Goal: Information Seeking & Learning: Learn about a topic

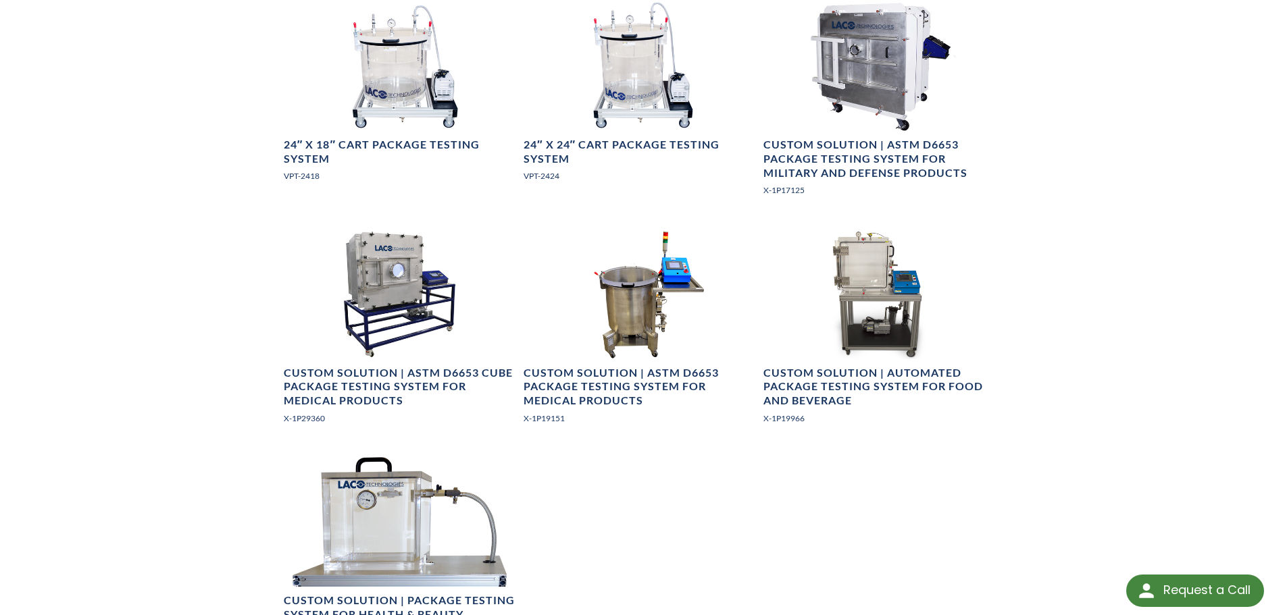
scroll to position [1351, 0]
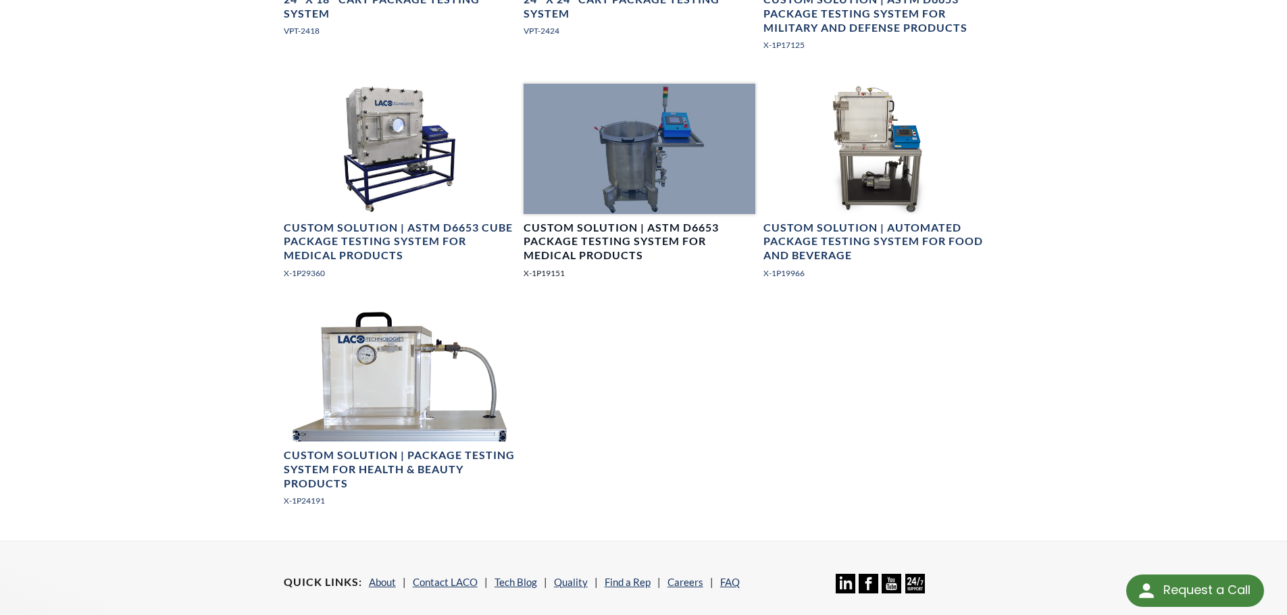
click at [640, 180] on div at bounding box center [639, 149] width 232 height 130
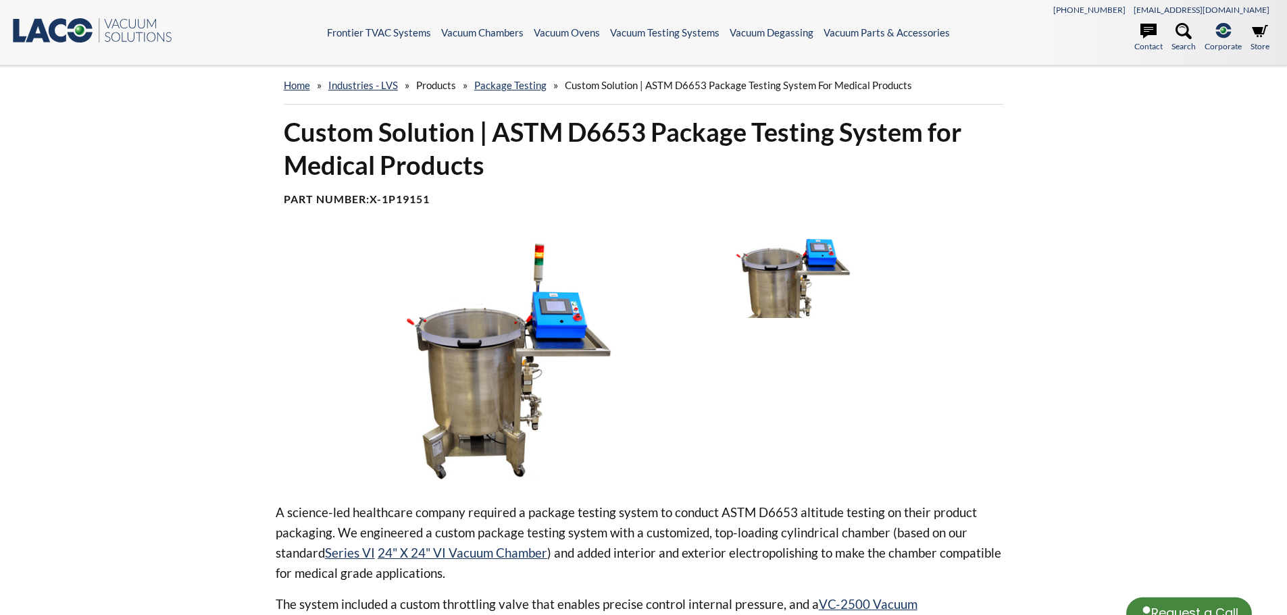
select select "Language Translate Widget"
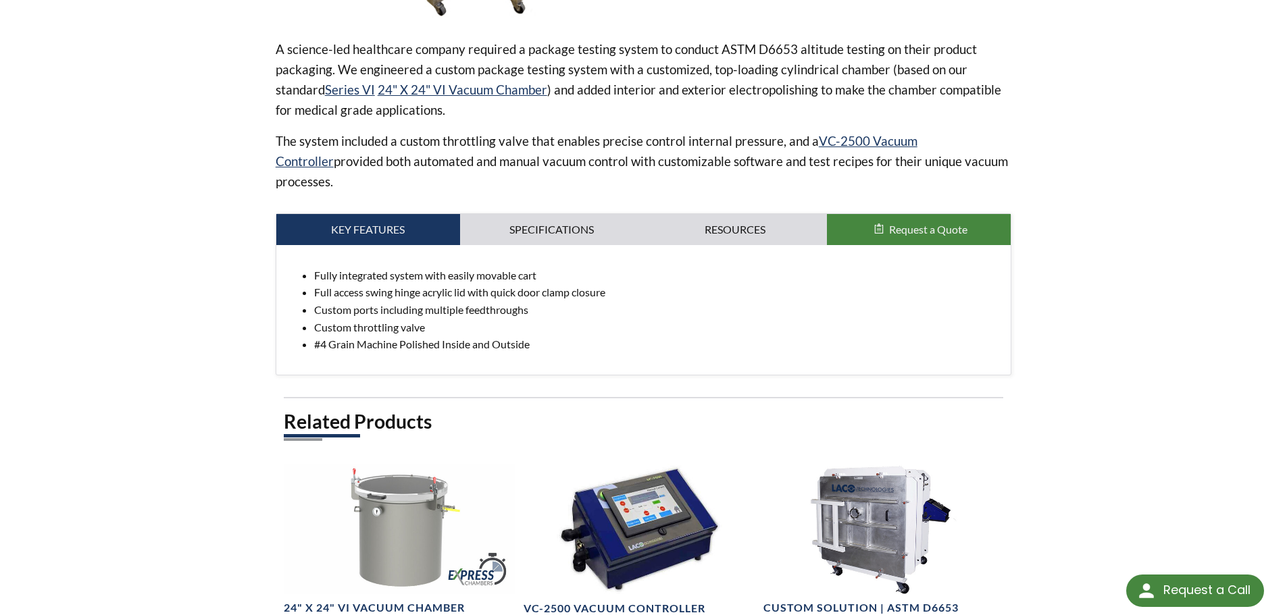
scroll to position [473, 0]
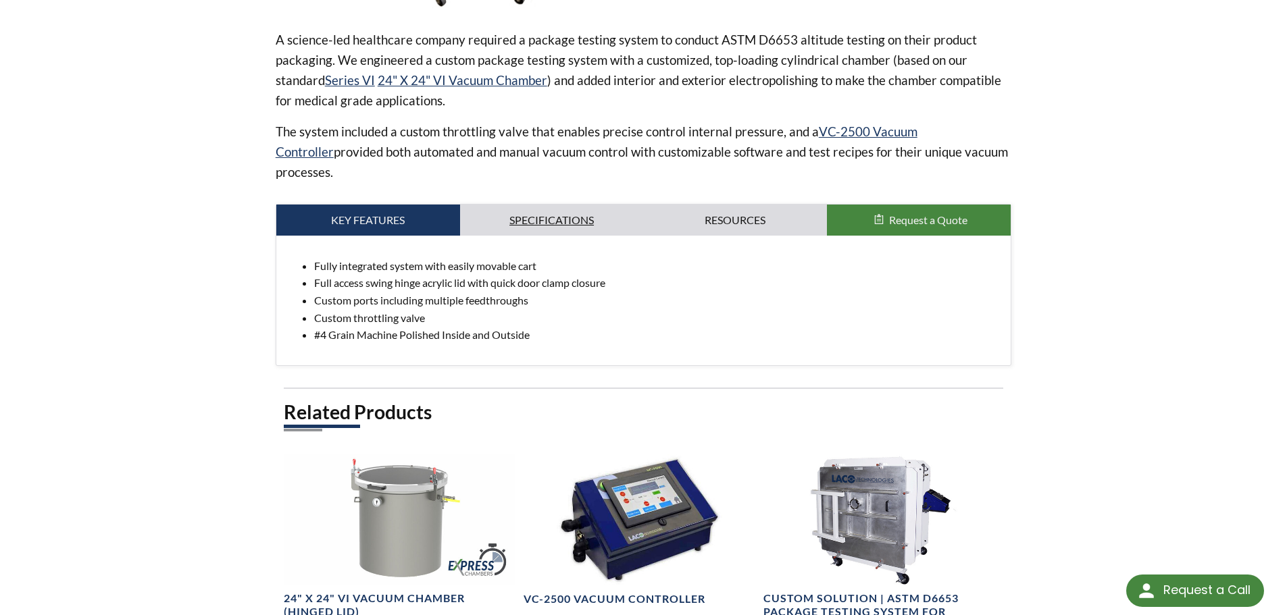
click at [563, 205] on link "Specifications" at bounding box center [552, 220] width 184 height 31
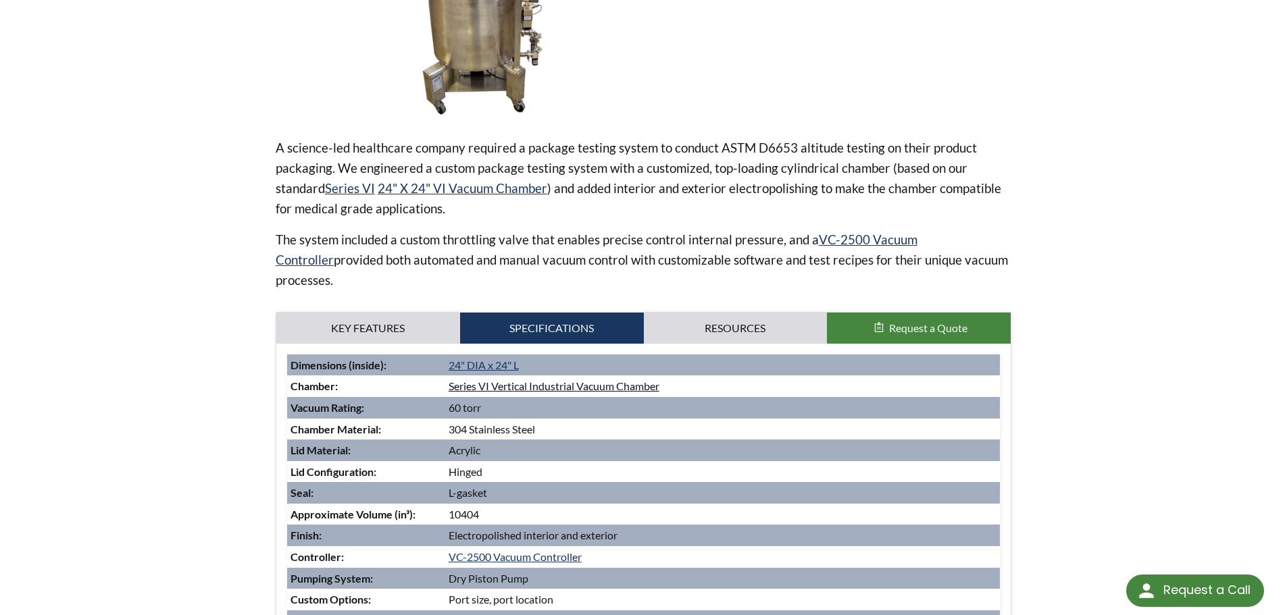
scroll to position [338, 0]
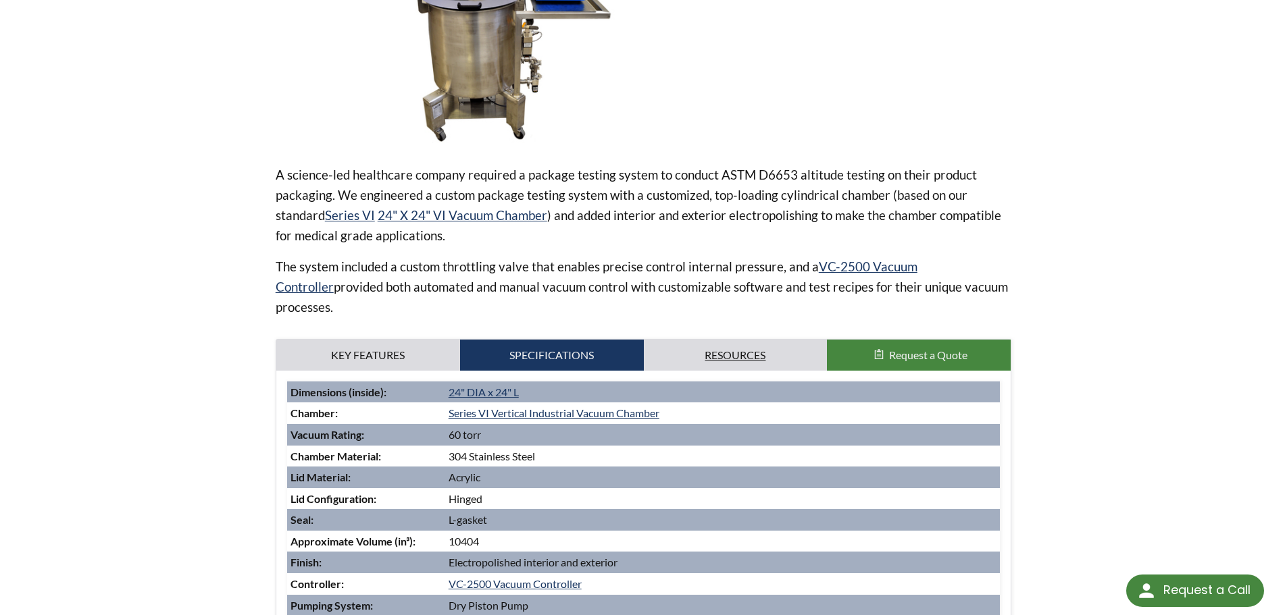
click at [754, 341] on link "Resources" at bounding box center [736, 355] width 184 height 31
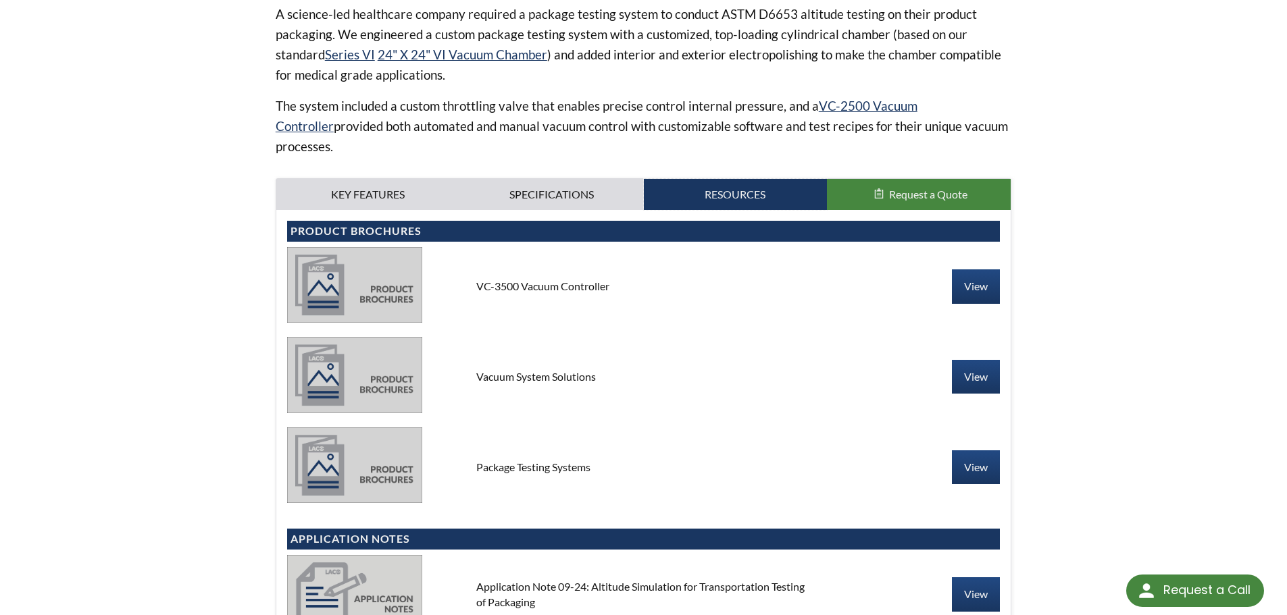
scroll to position [540, 0]
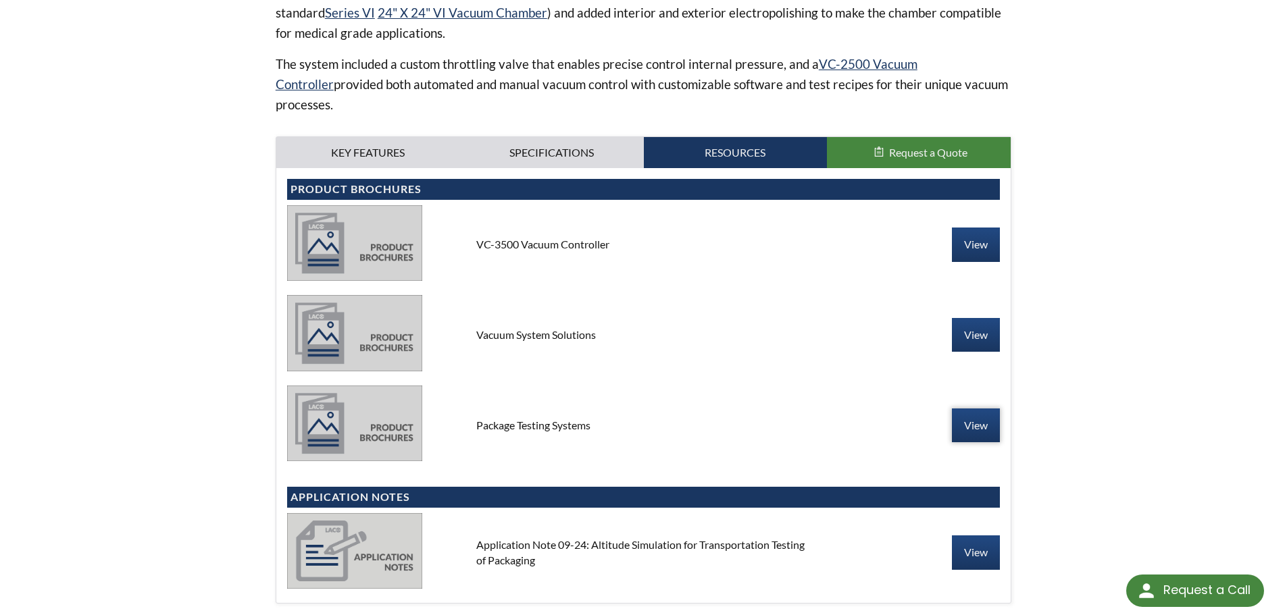
click at [975, 409] on link "View" at bounding box center [976, 426] width 48 height 34
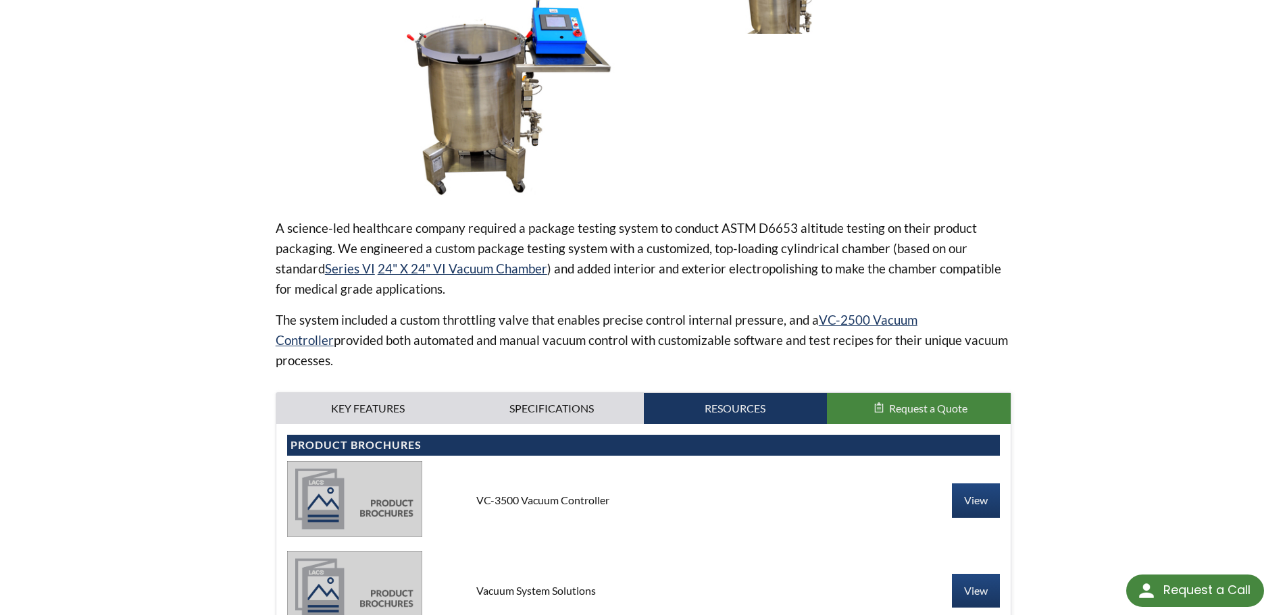
scroll to position [270, 0]
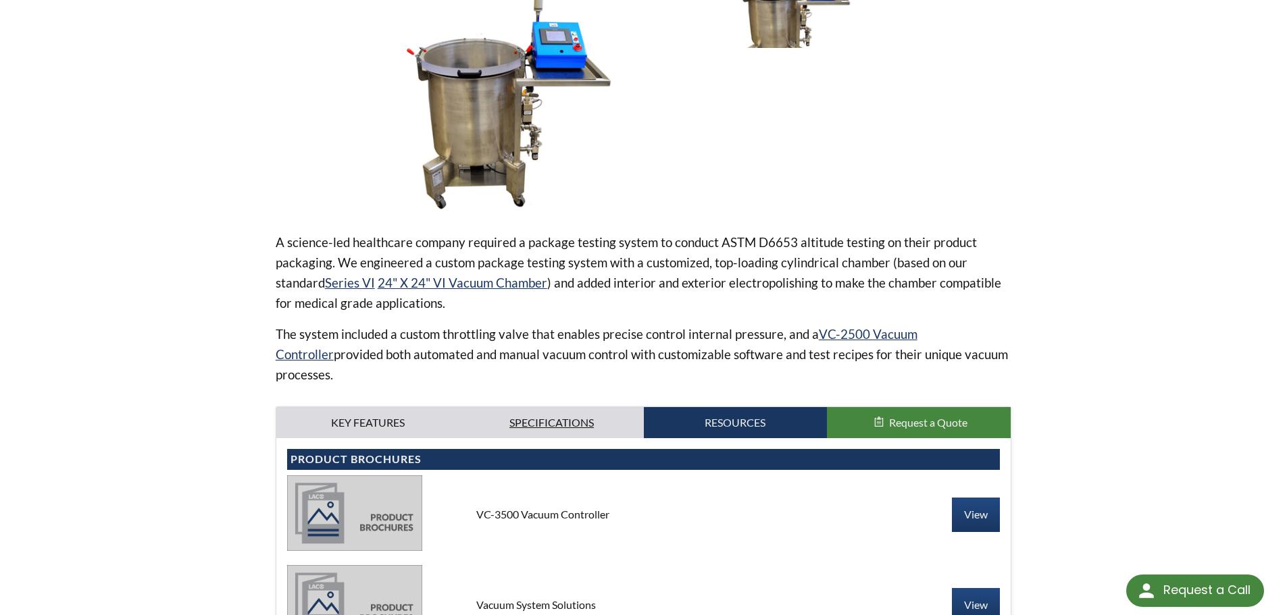
click at [502, 407] on link "Specifications" at bounding box center [552, 422] width 184 height 31
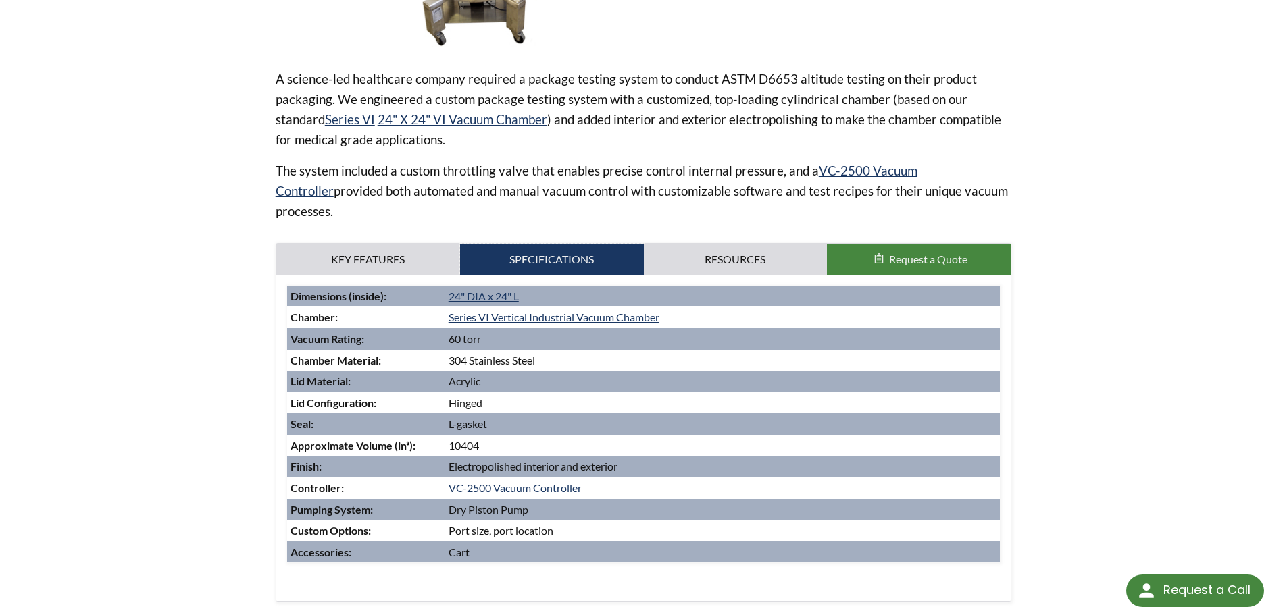
scroll to position [473, 0]
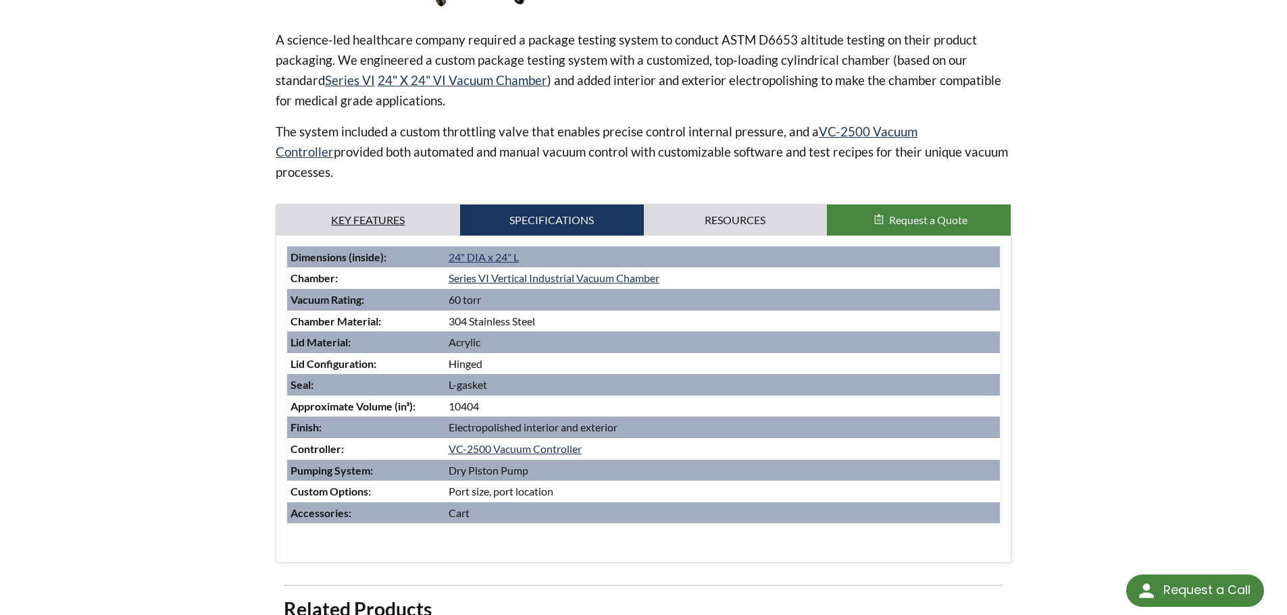
click at [367, 205] on link "Key Features" at bounding box center [368, 220] width 184 height 31
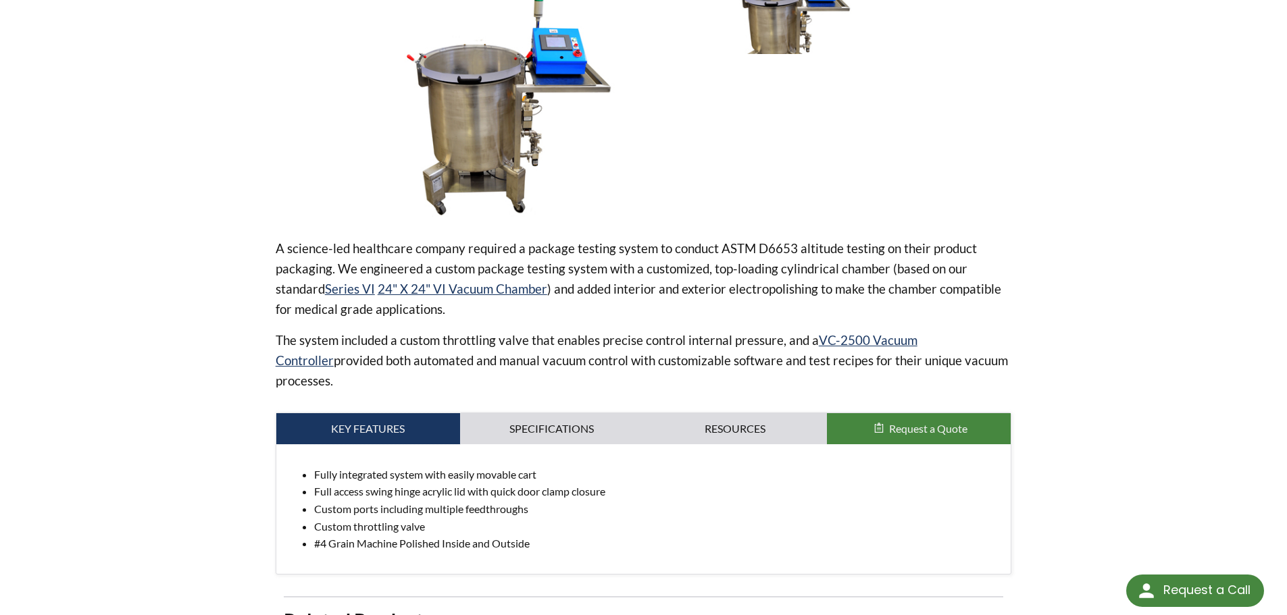
scroll to position [270, 0]
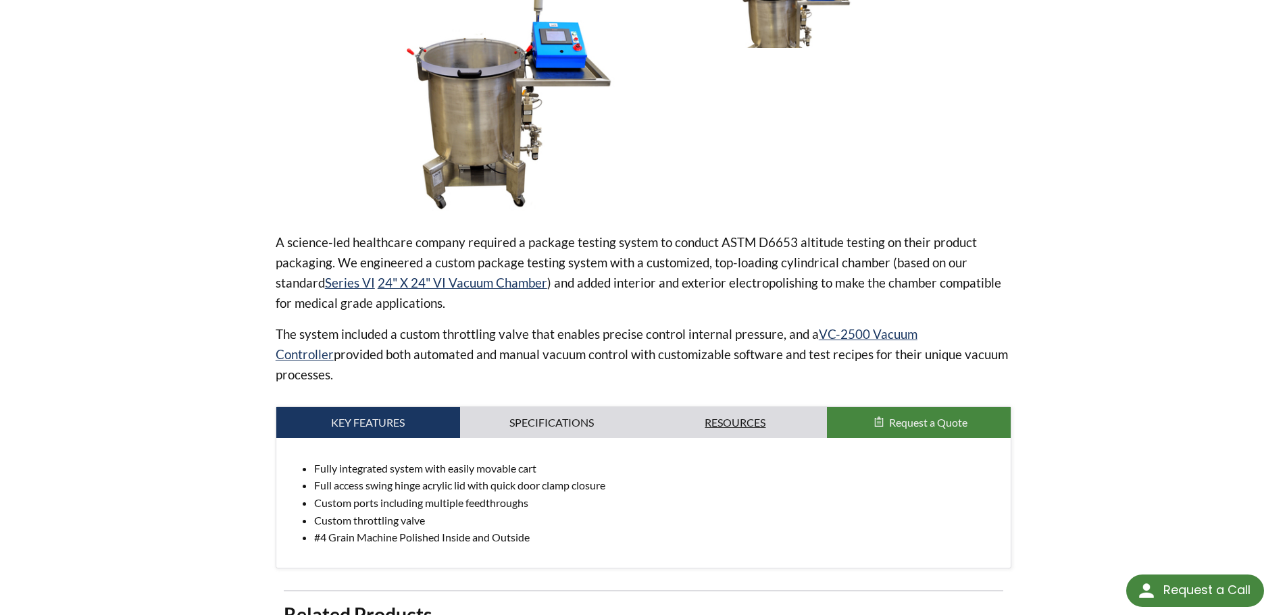
click at [731, 407] on link "Resources" at bounding box center [736, 422] width 184 height 31
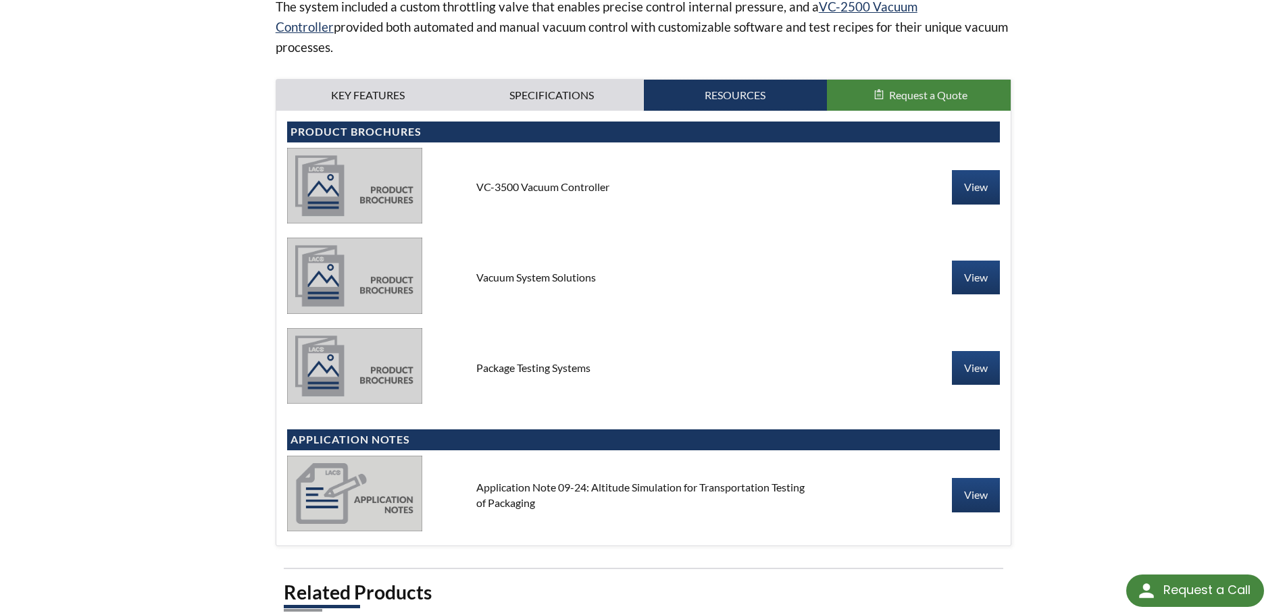
scroll to position [540, 0]
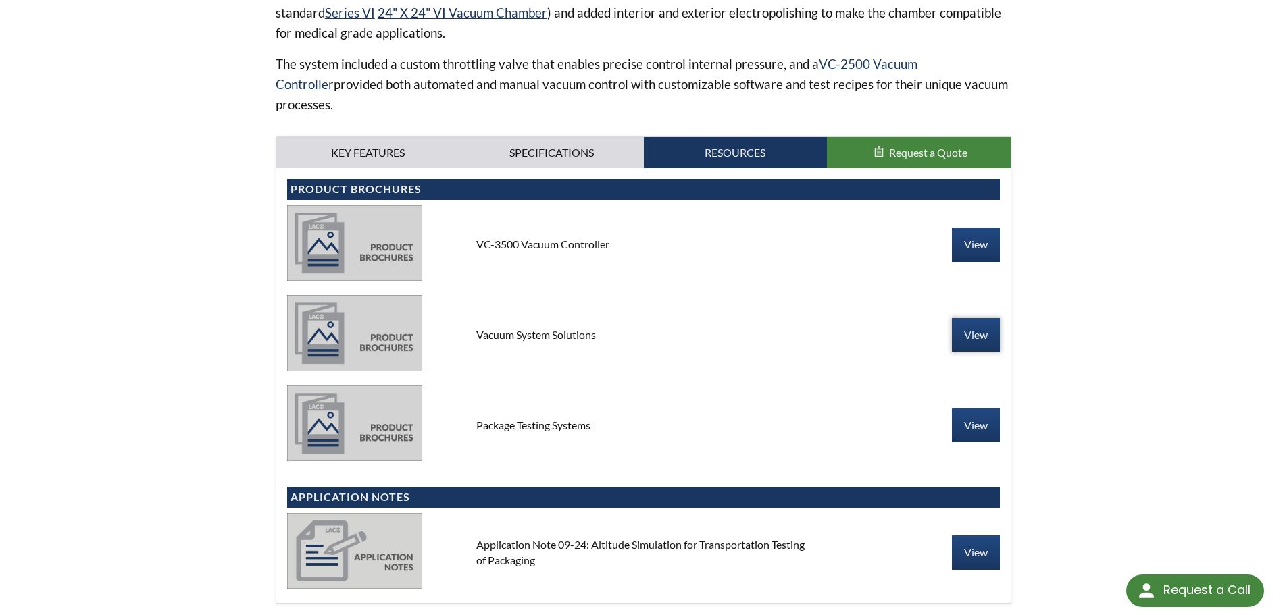
click at [966, 319] on link "View" at bounding box center [976, 335] width 48 height 34
click at [975, 234] on link "View" at bounding box center [976, 245] width 48 height 34
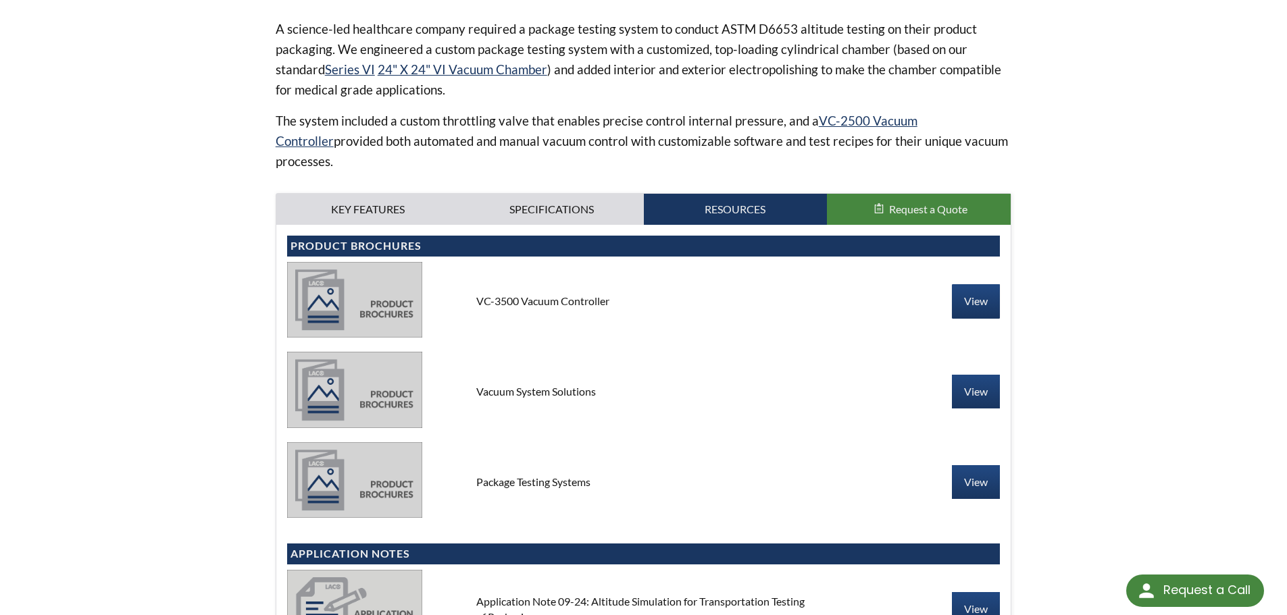
scroll to position [405, 0]
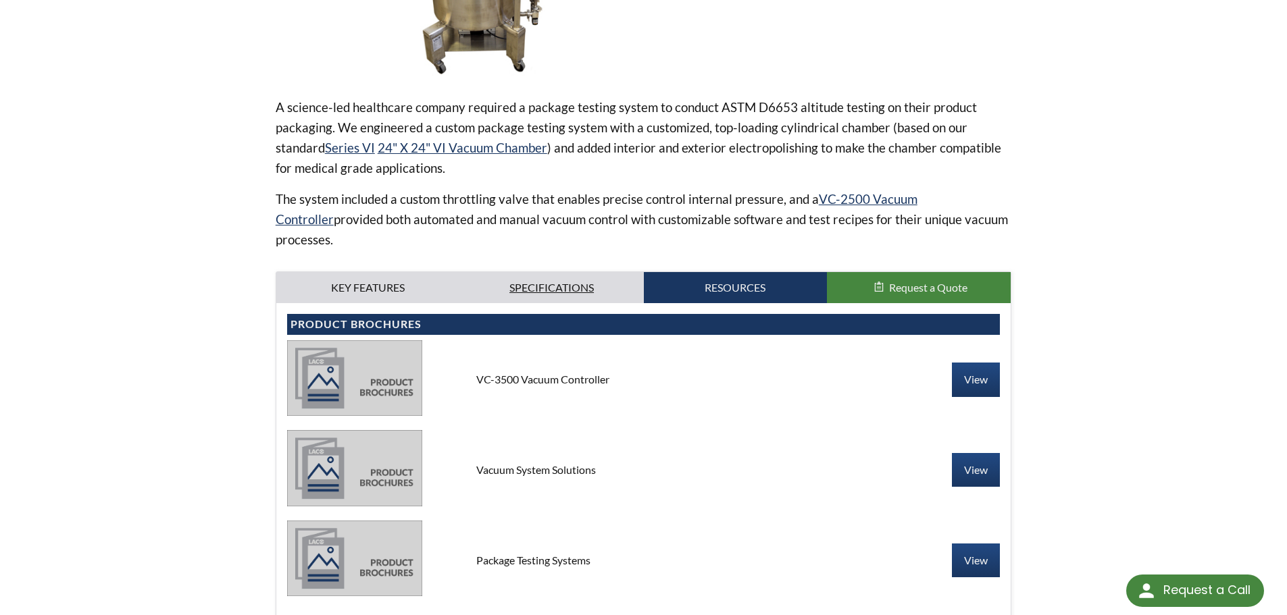
click at [538, 272] on link "Specifications" at bounding box center [552, 287] width 184 height 31
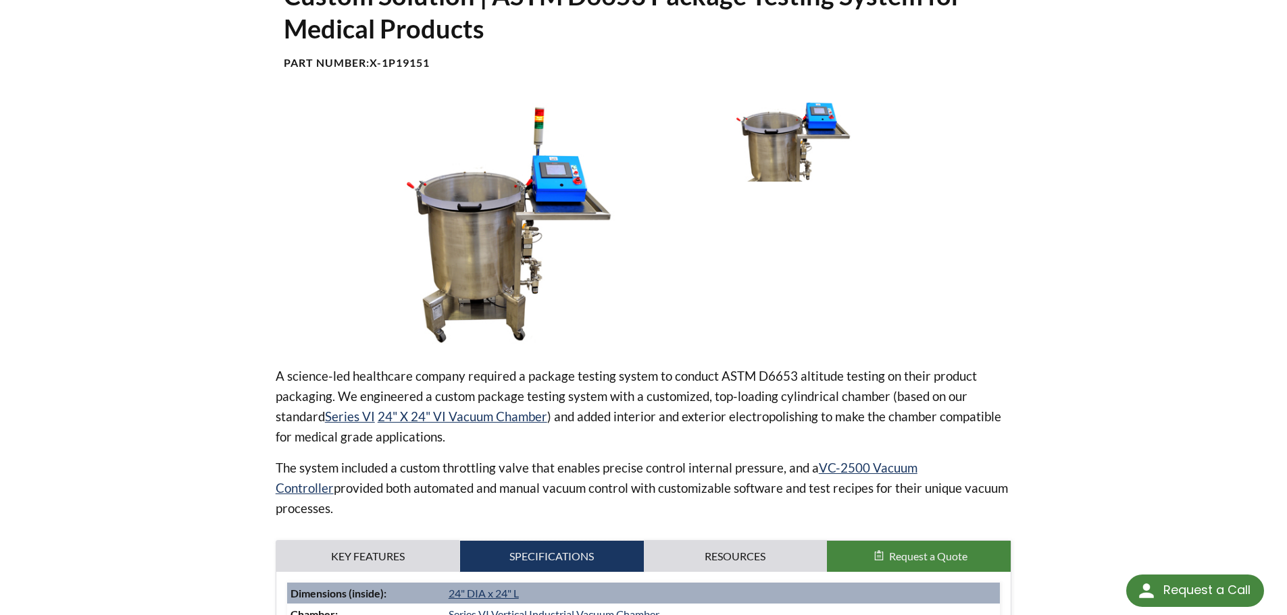
scroll to position [135, 0]
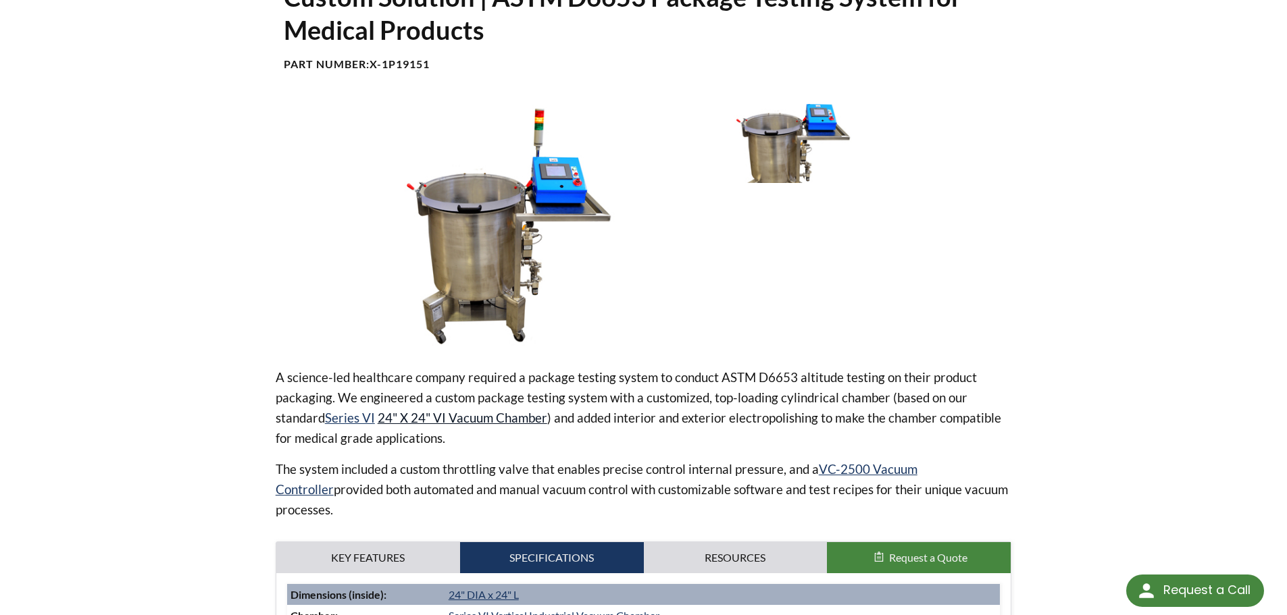
click at [493, 417] on link "24" X 24" VI Vacuum Chamber" at bounding box center [463, 418] width 170 height 16
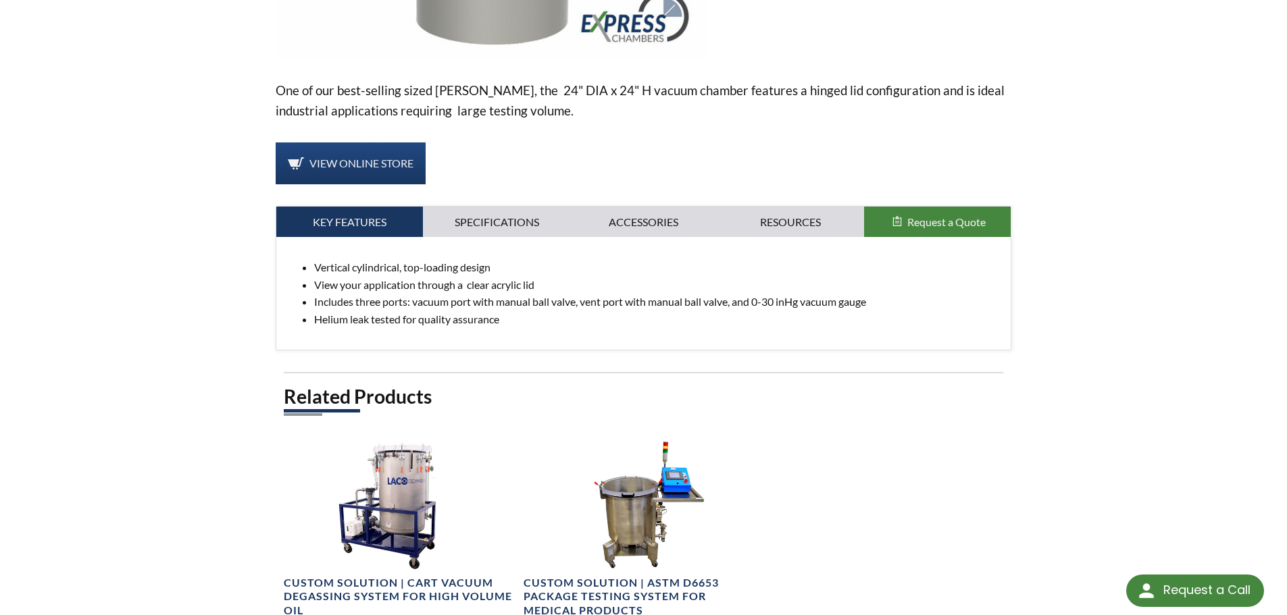
scroll to position [270, 0]
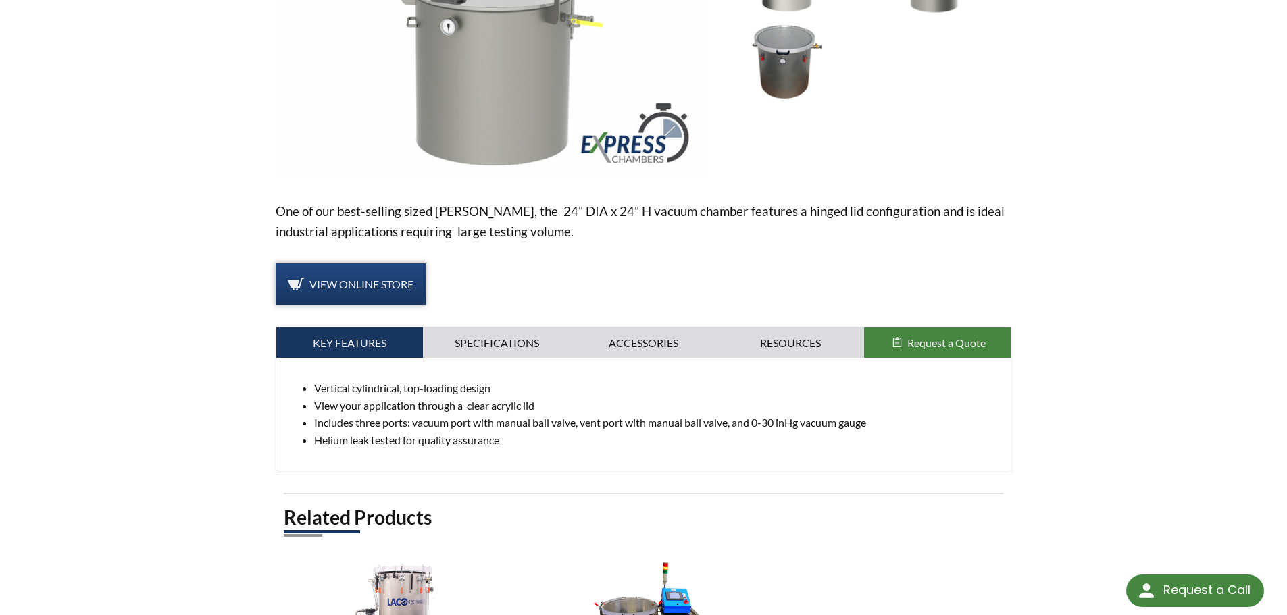
click at [375, 284] on span "View Online Store" at bounding box center [361, 284] width 104 height 13
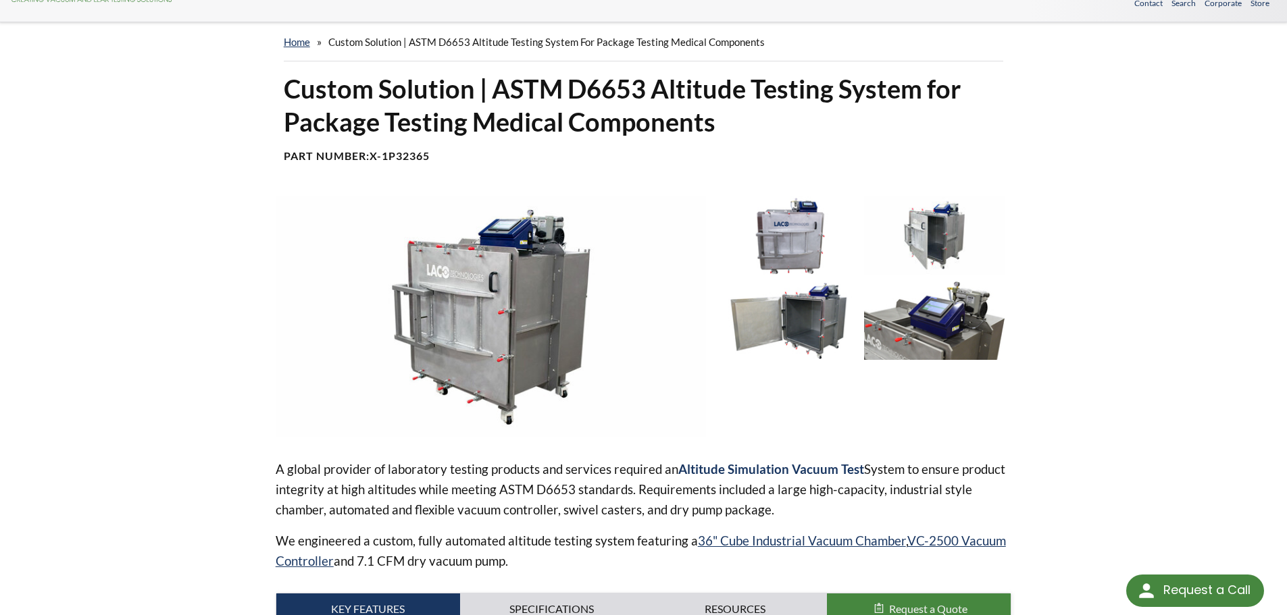
scroll to position [68, 0]
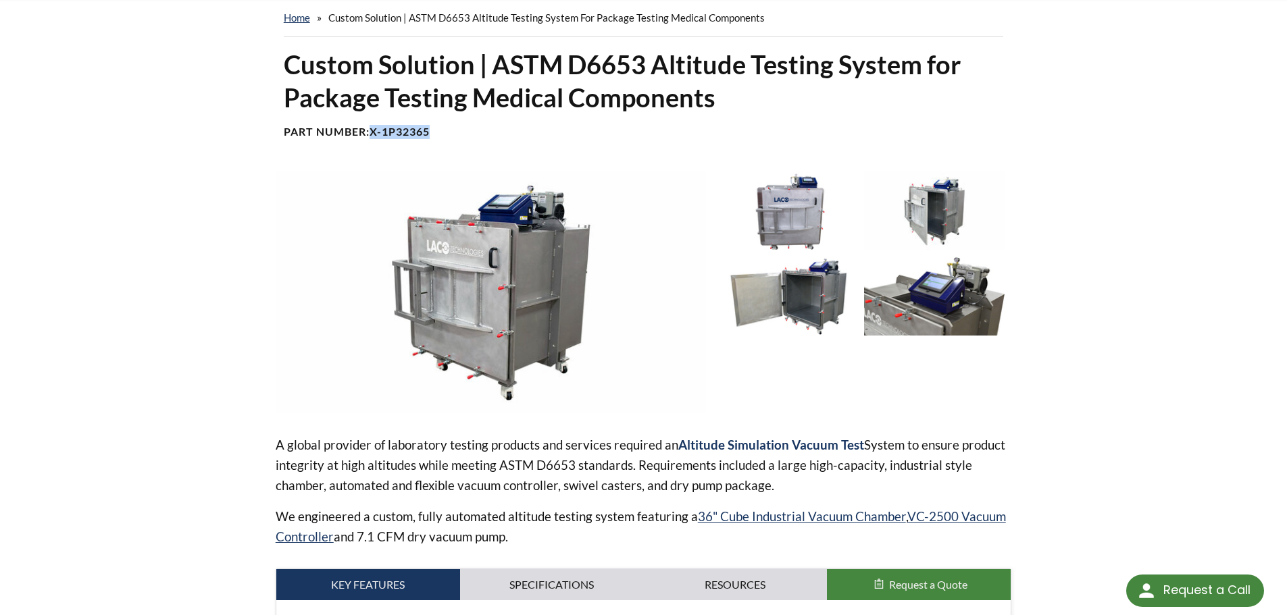
drag, startPoint x: 373, startPoint y: 130, endPoint x: 432, endPoint y: 132, distance: 58.8
click at [430, 132] on b "X-1P32365" at bounding box center [399, 131] width 60 height 13
copy b "X-1P32365"
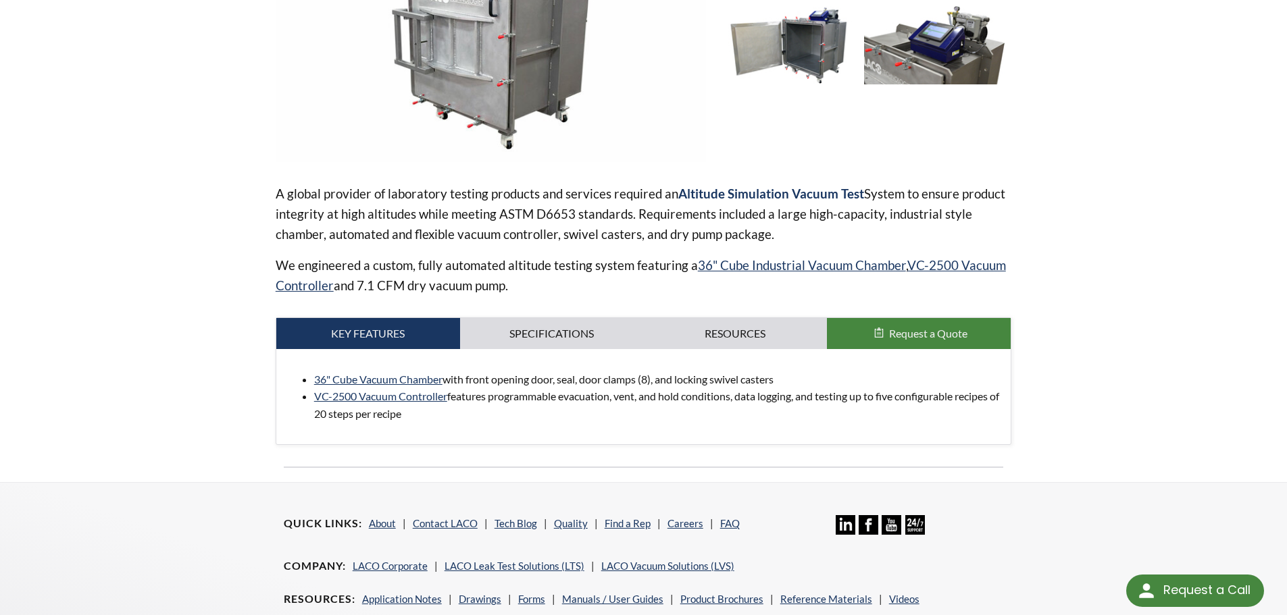
scroll to position [338, 0]
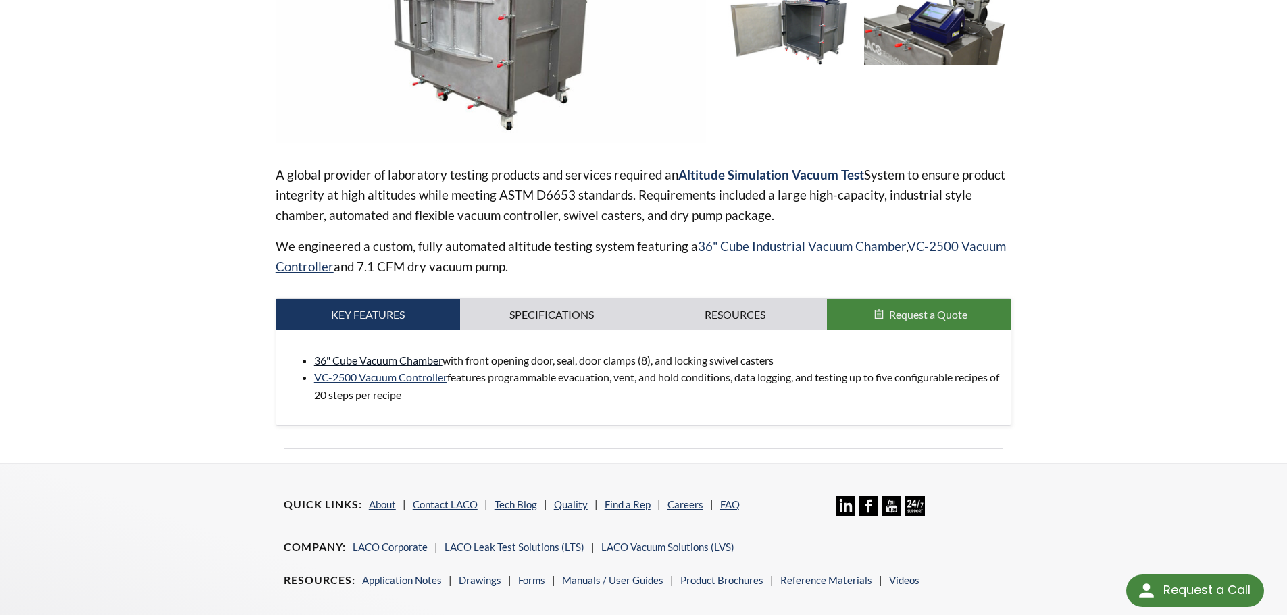
click at [415, 361] on link "36" Cube Vacuum Chamber" at bounding box center [378, 360] width 128 height 13
click at [546, 316] on link "Specifications" at bounding box center [552, 314] width 184 height 31
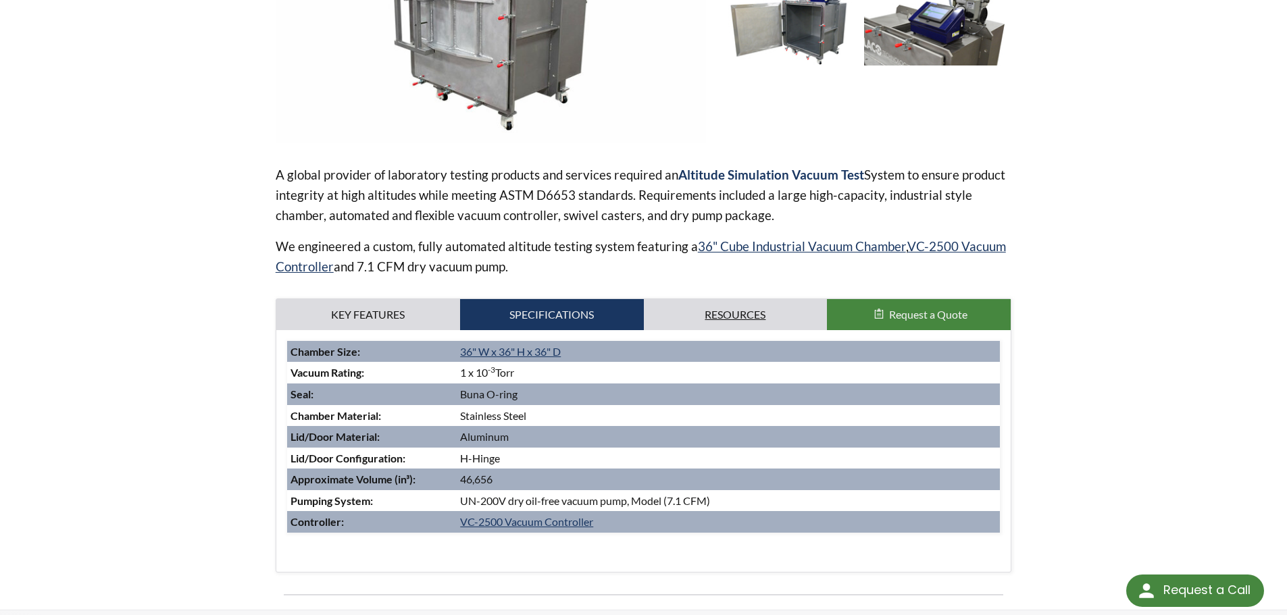
click at [733, 316] on link "Resources" at bounding box center [736, 314] width 184 height 31
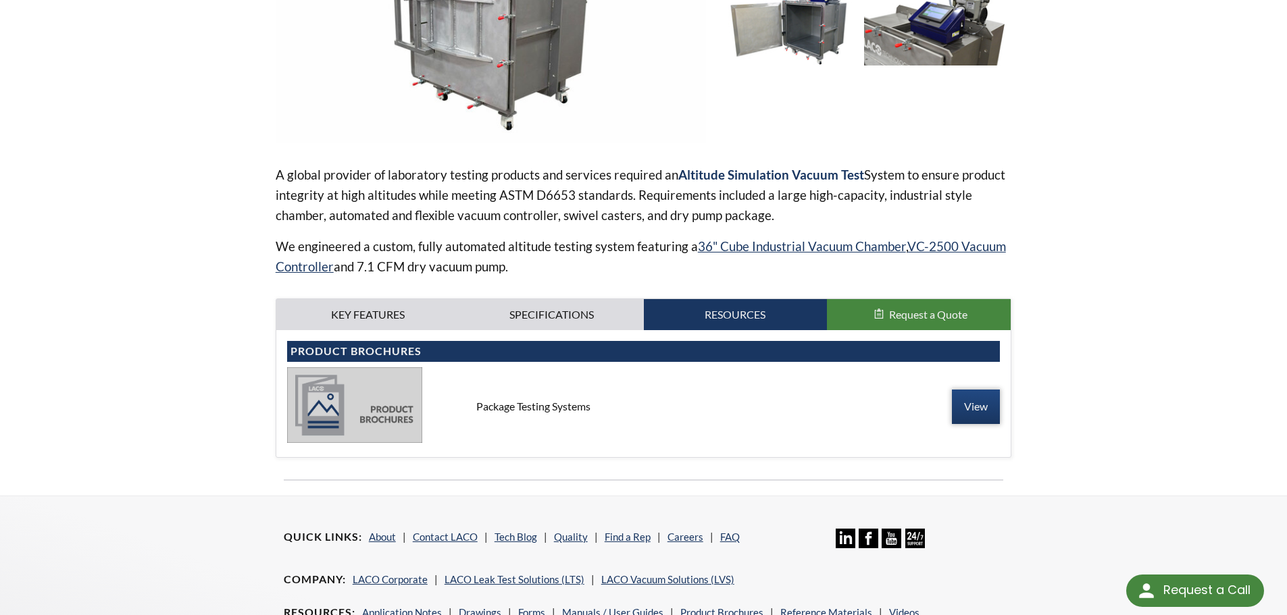
click at [972, 411] on link "View" at bounding box center [976, 407] width 48 height 34
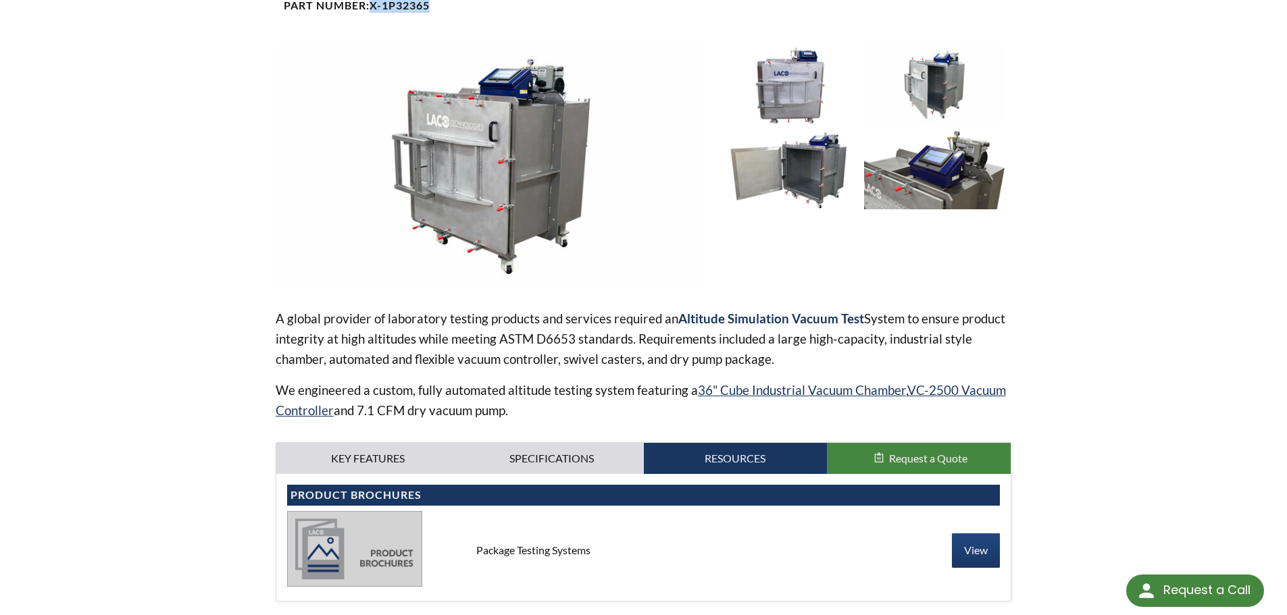
scroll to position [0, 0]
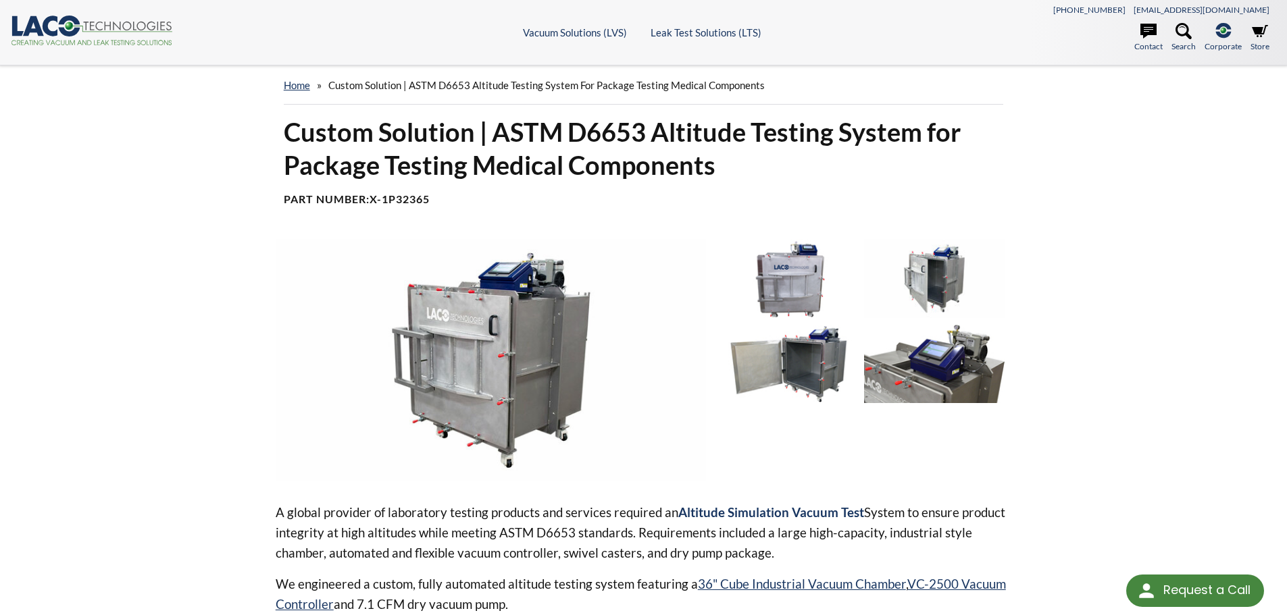
click at [188, 276] on div "home » Custom Solution | ASTM D6653 Altitude Testing System for Package Testing…" at bounding box center [643, 450] width 1287 height 768
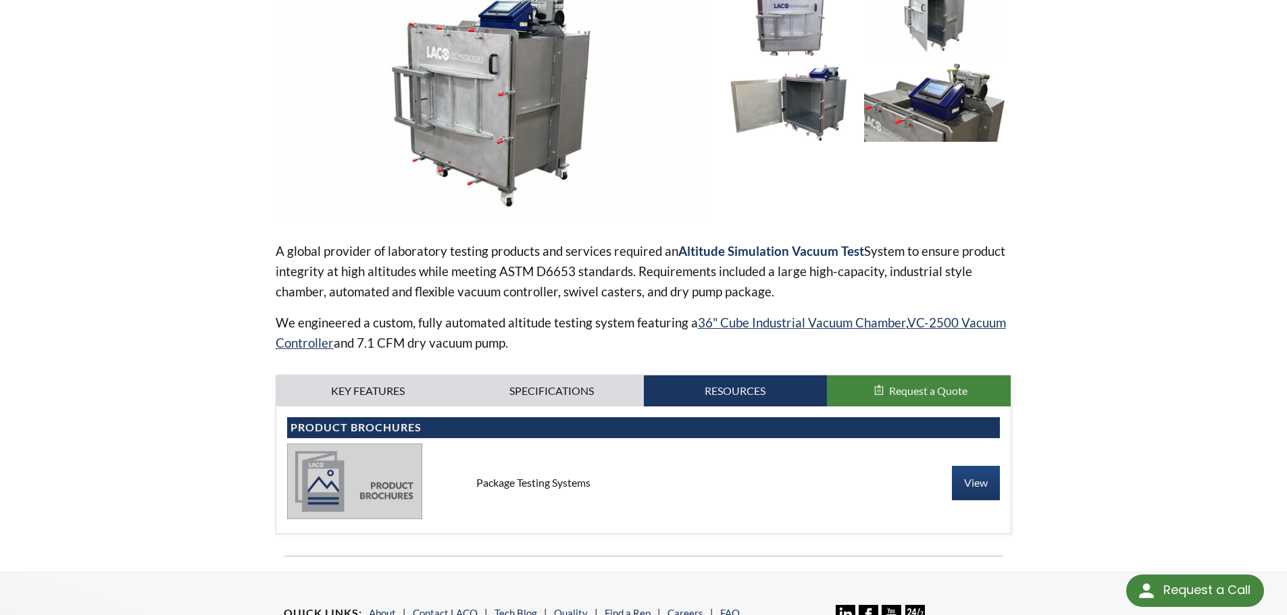
scroll to position [270, 0]
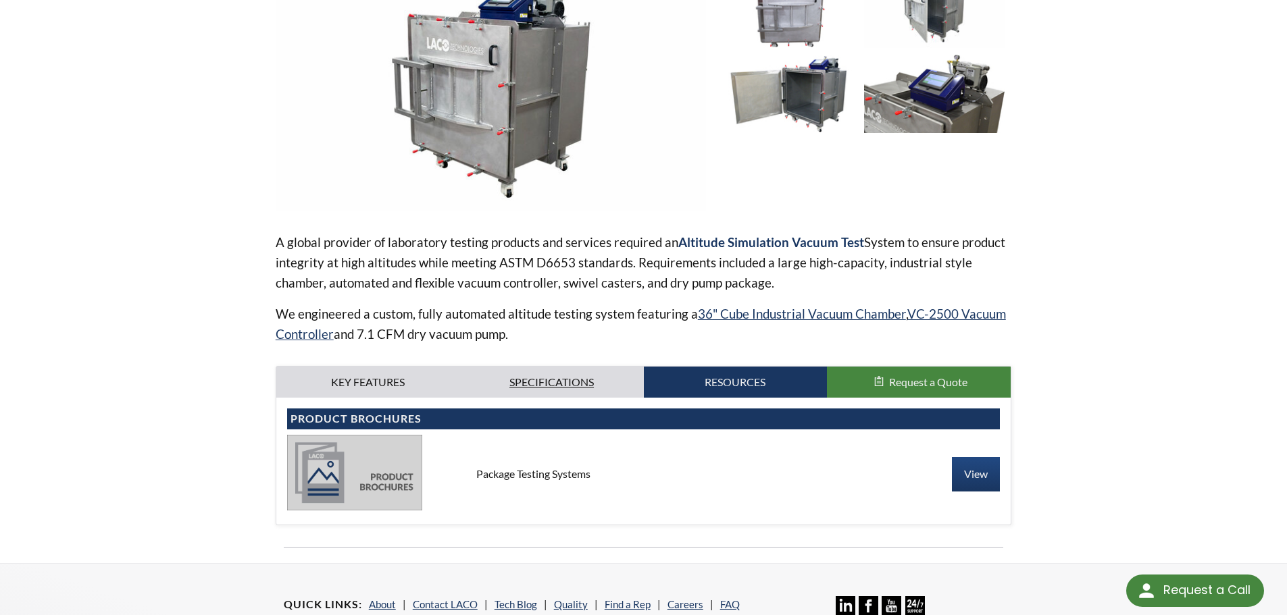
click at [576, 376] on link "Specifications" at bounding box center [552, 382] width 184 height 31
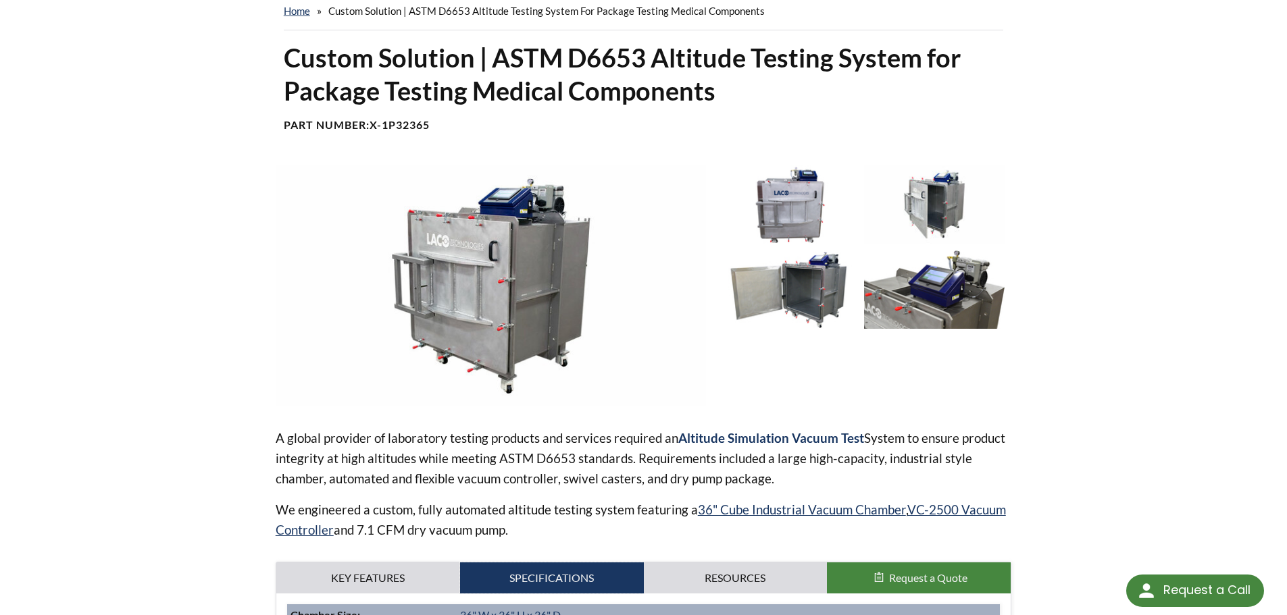
scroll to position [0, 0]
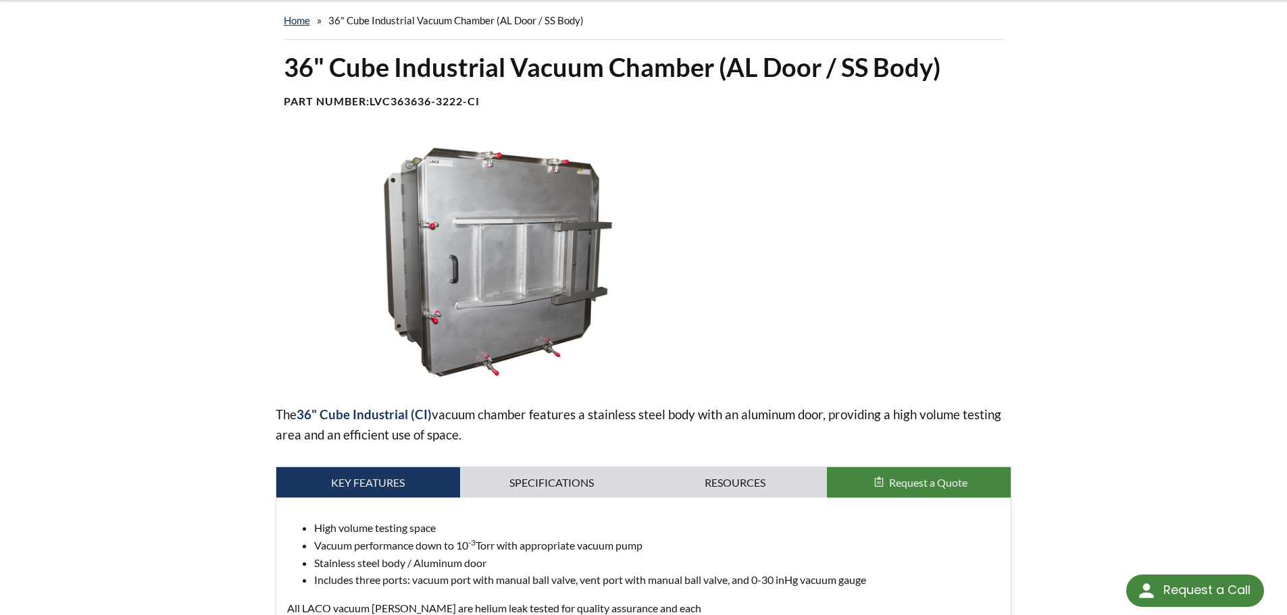
scroll to position [203, 0]
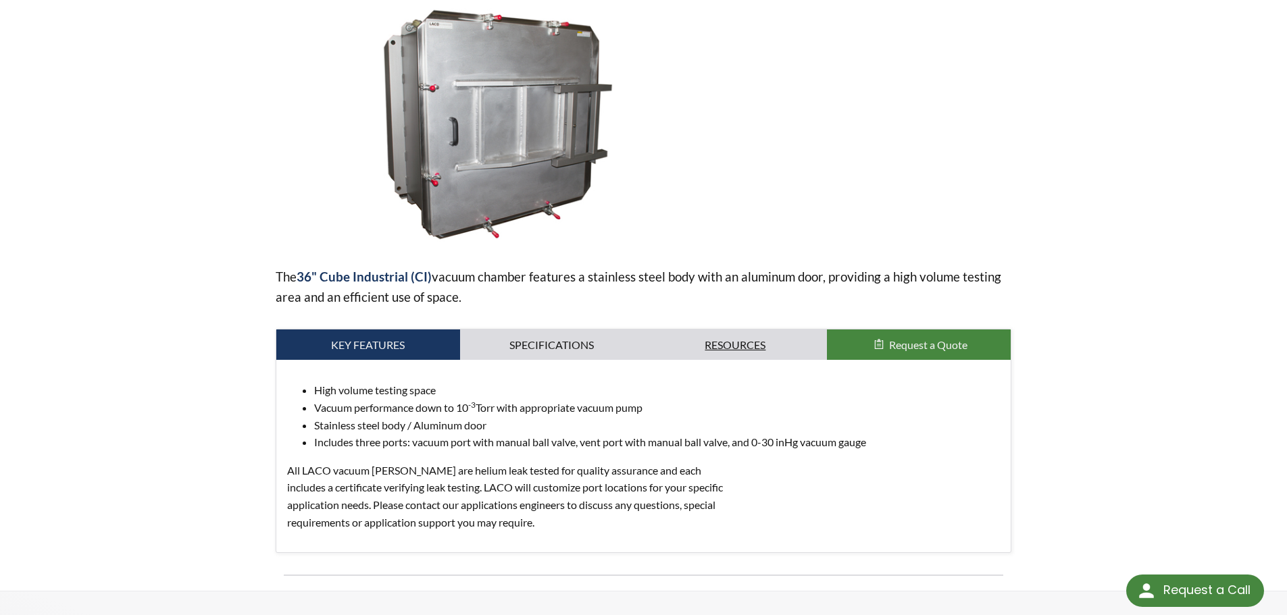
click at [735, 344] on link "Resources" at bounding box center [736, 345] width 184 height 31
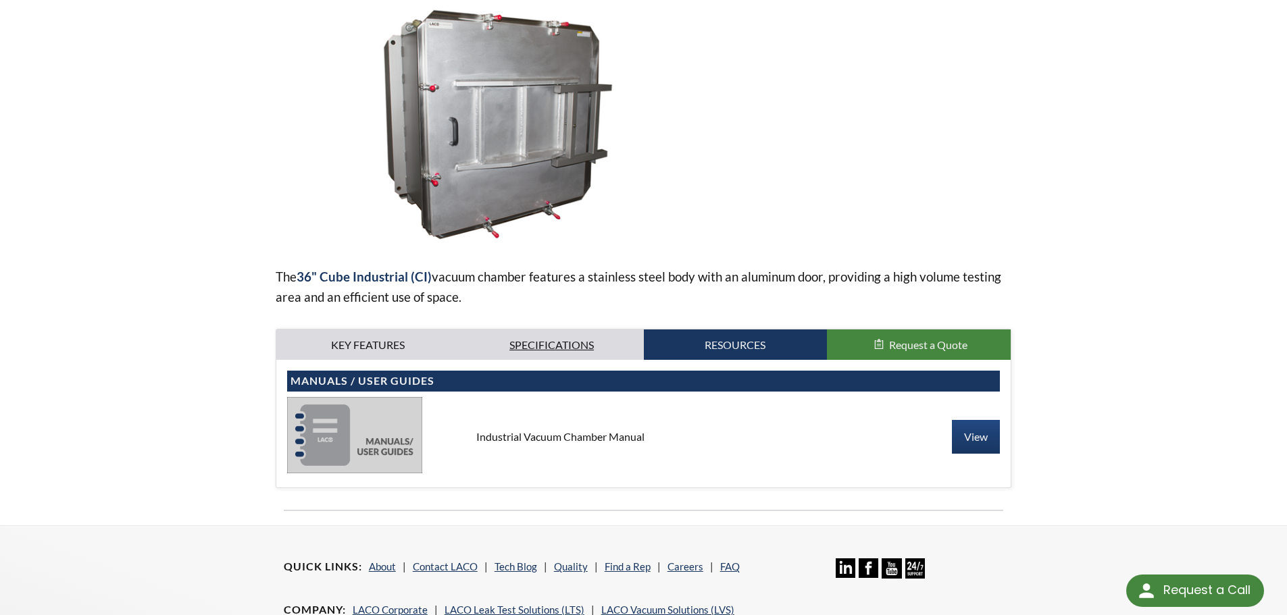
click at [556, 342] on link "Specifications" at bounding box center [552, 345] width 184 height 31
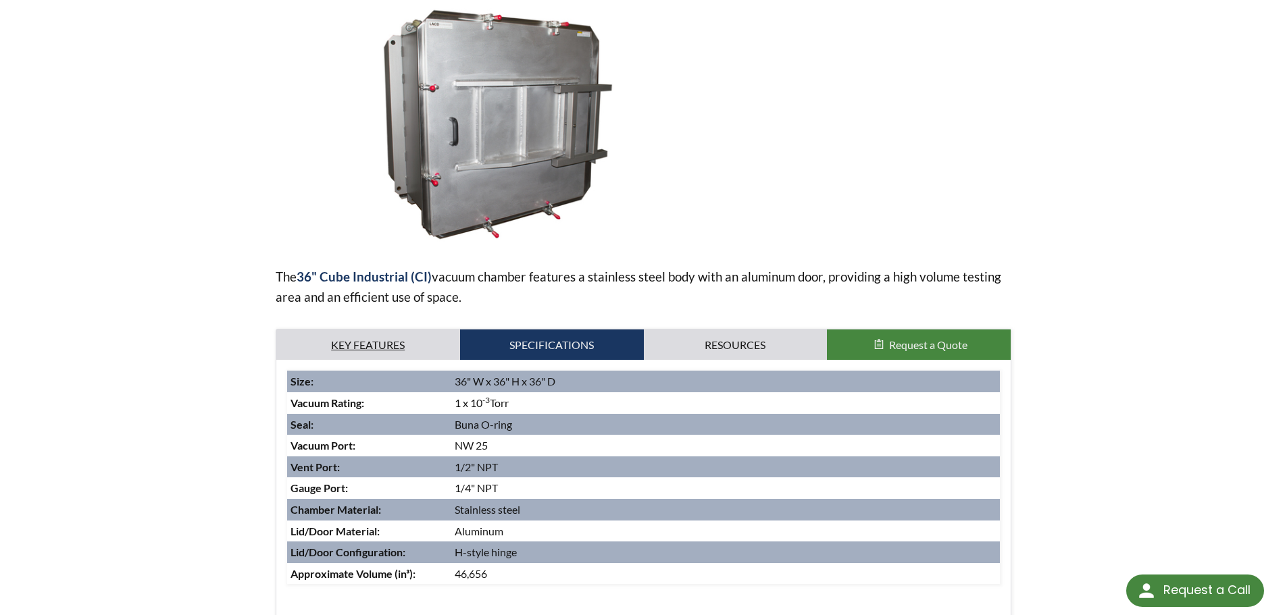
click at [375, 343] on link "Key Features" at bounding box center [368, 345] width 184 height 31
